Goal: Task Accomplishment & Management: Manage account settings

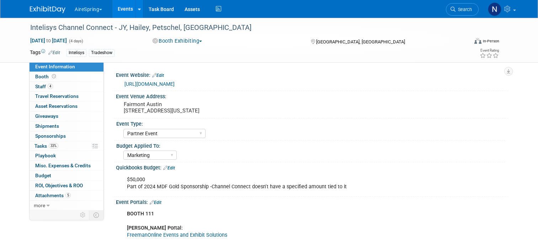
select select "Partner Event"
select select "Marketing"
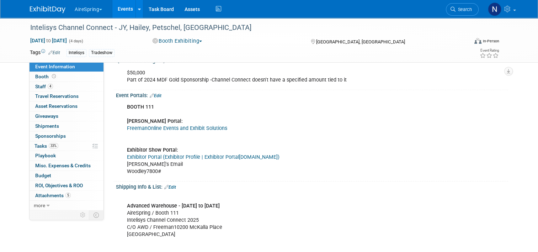
click at [118, 11] on link "Events" at bounding box center [125, 9] width 26 height 18
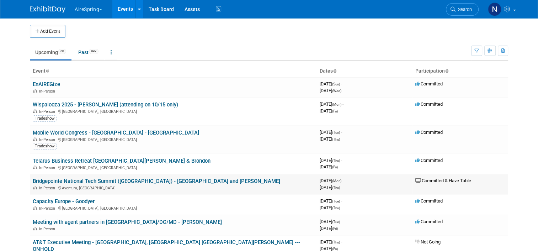
click at [63, 179] on link "Bridgepointe National Tech Summit ([GEOGRAPHIC_DATA]) - [GEOGRAPHIC_DATA] and […" at bounding box center [156, 181] width 247 height 6
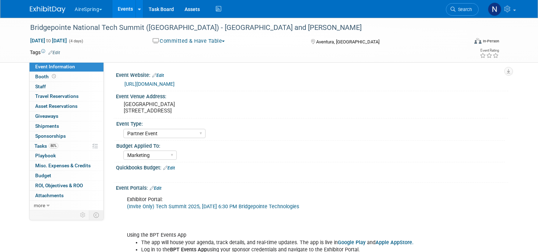
select select "Partner Event"
select select "Marketing"
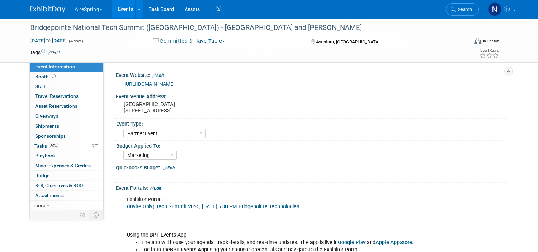
click at [139, 83] on link "https://www.bptevents.net/e/tech-summit-20250" at bounding box center [149, 84] width 50 height 6
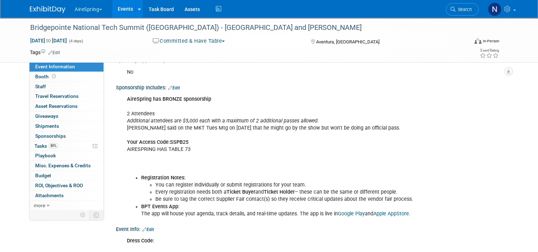
scroll to position [995, 0]
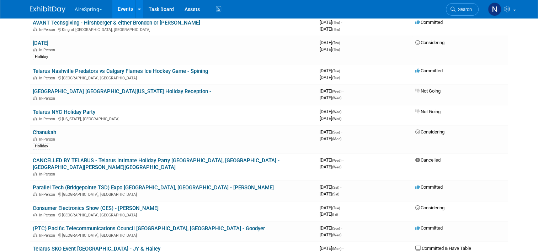
scroll to position [604, 0]
